Goal: Task Accomplishment & Management: Manage account settings

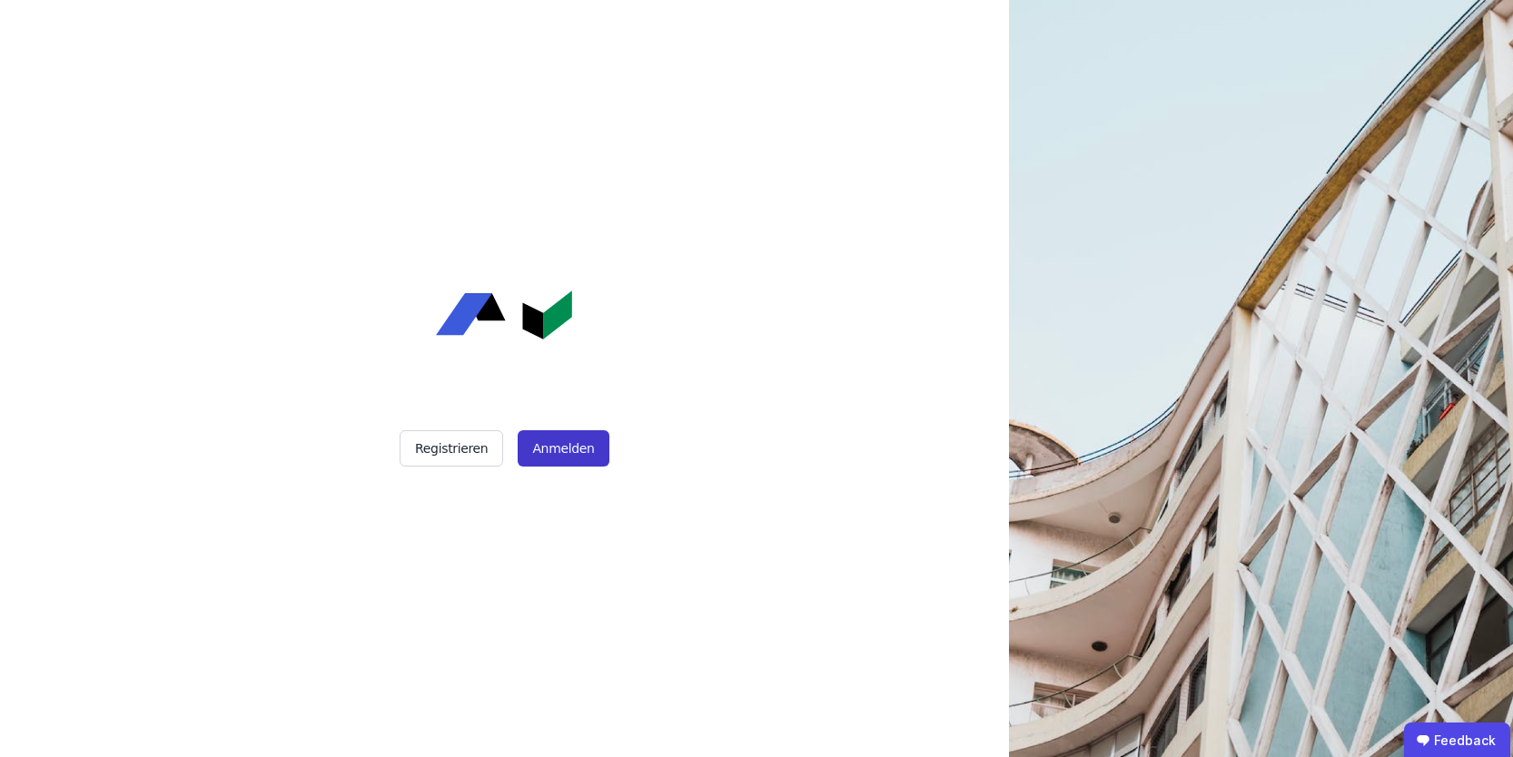
click at [552, 460] on button "Anmelden" at bounding box center [563, 448] width 91 height 36
